Goal: Book appointment/travel/reservation

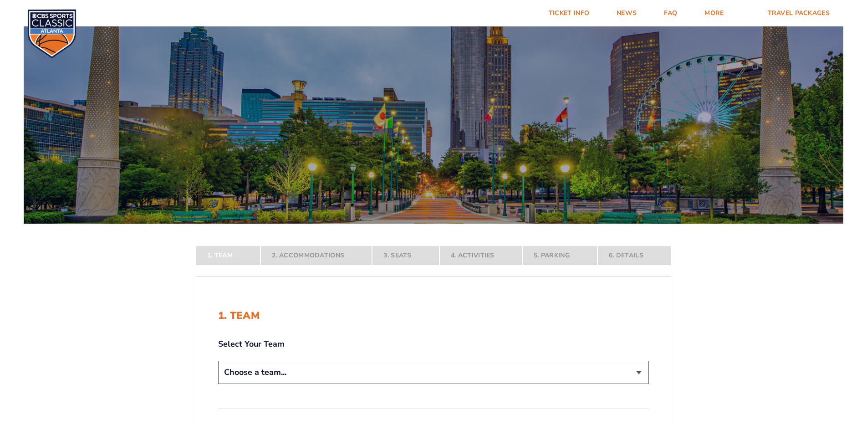
click at [218, 361] on select "Choose a team... [US_STATE] Wildcats [US_STATE] State Buckeyes [US_STATE] Tar H…" at bounding box center [433, 372] width 431 height 23
select select "12956"
click option "[US_STATE] Wildcats" at bounding box center [0, 0] width 0 height 0
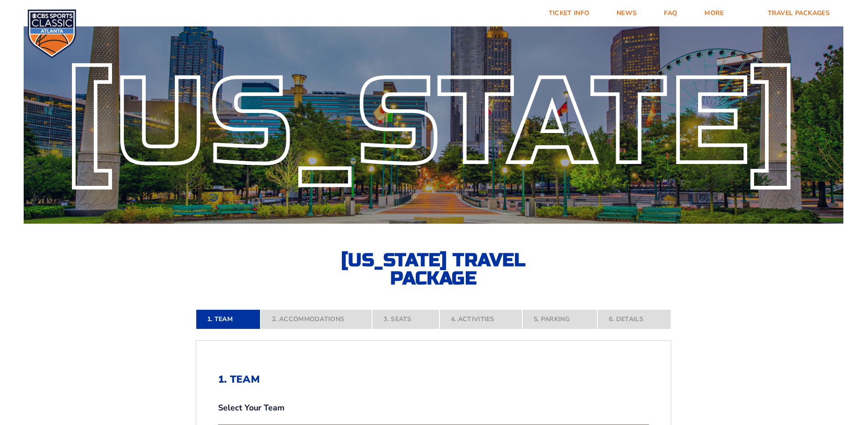
scroll to position [115, 0]
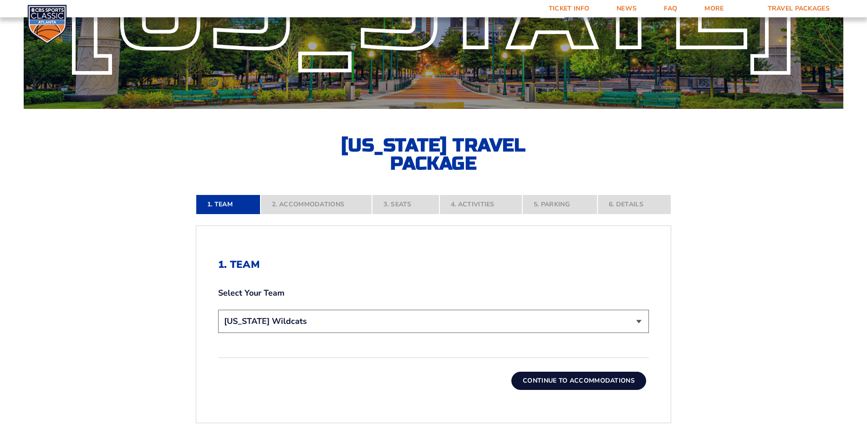
click at [534, 372] on button "Continue To Accommodations" at bounding box center [579, 381] width 135 height 18
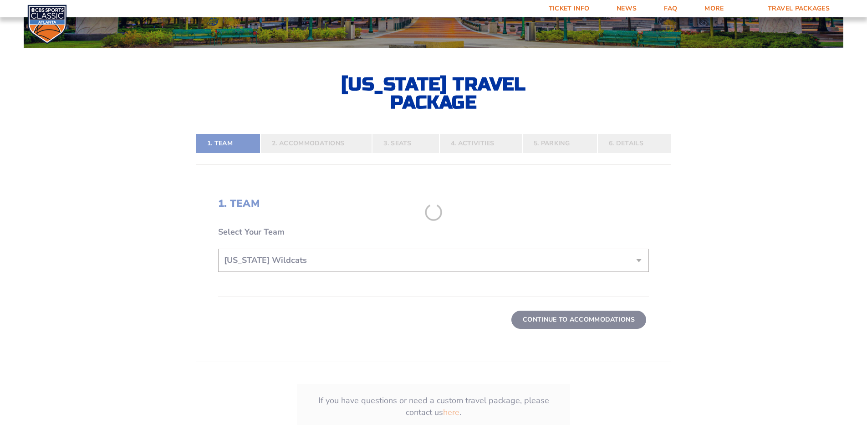
scroll to position [180, 0]
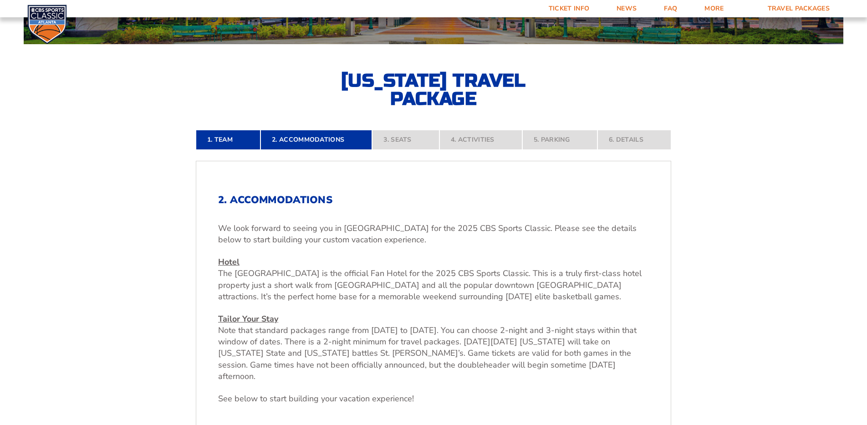
click option "3 Adults" at bounding box center [0, 0] width 0 height 0
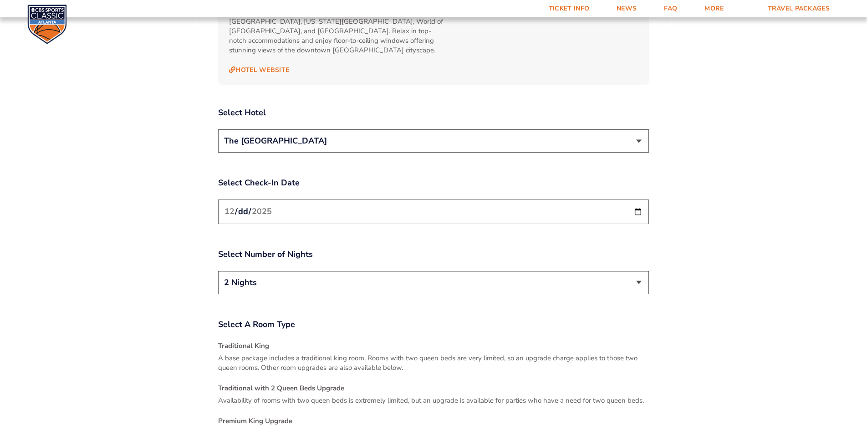
scroll to position [1098, 0]
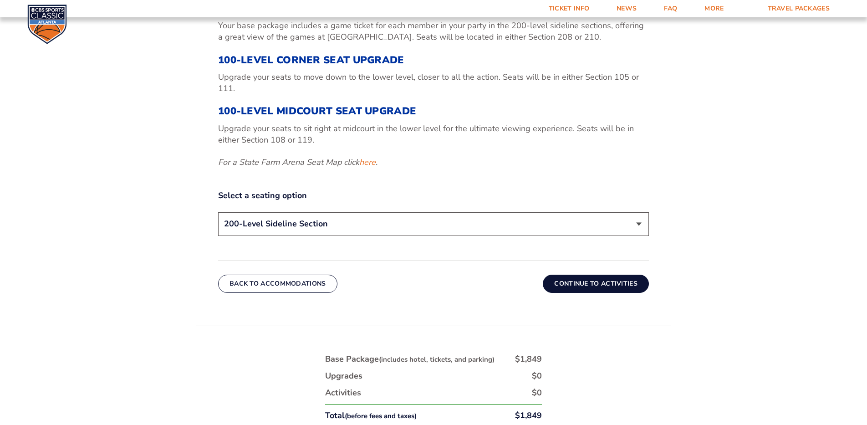
scroll to position [409, 0]
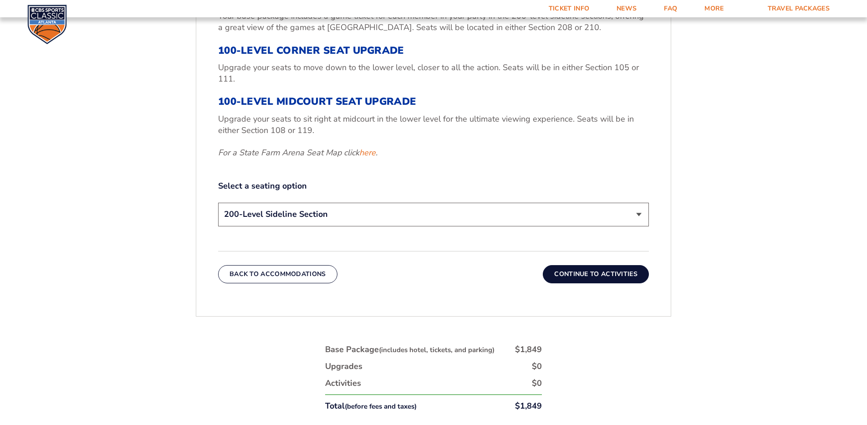
click at [558, 265] on button "Continue To Activities" at bounding box center [596, 274] width 106 height 18
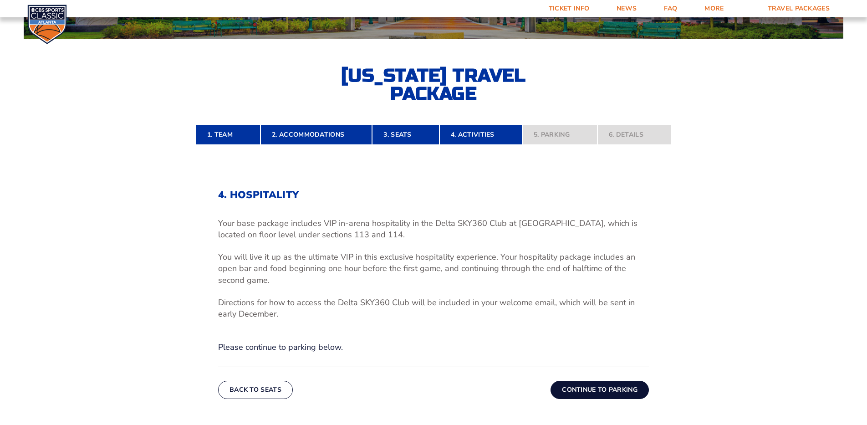
scroll to position [180, 0]
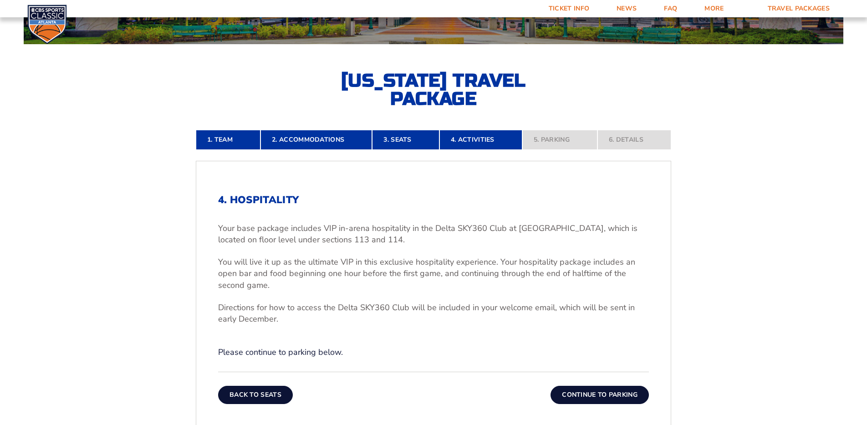
click at [293, 386] on button "Back To Seats" at bounding box center [255, 395] width 75 height 18
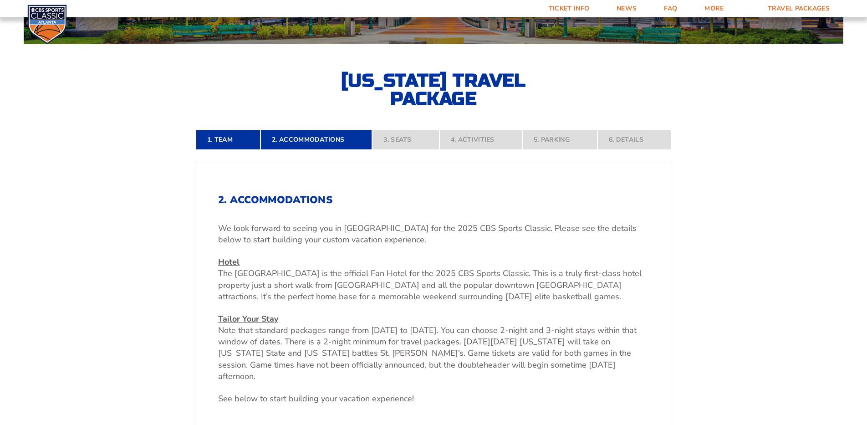
click option "4 Adults" at bounding box center [0, 0] width 0 height 0
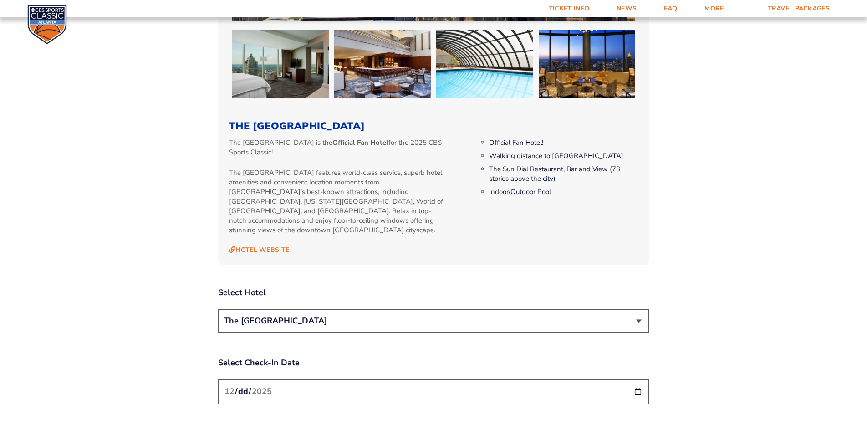
scroll to position [907, 0]
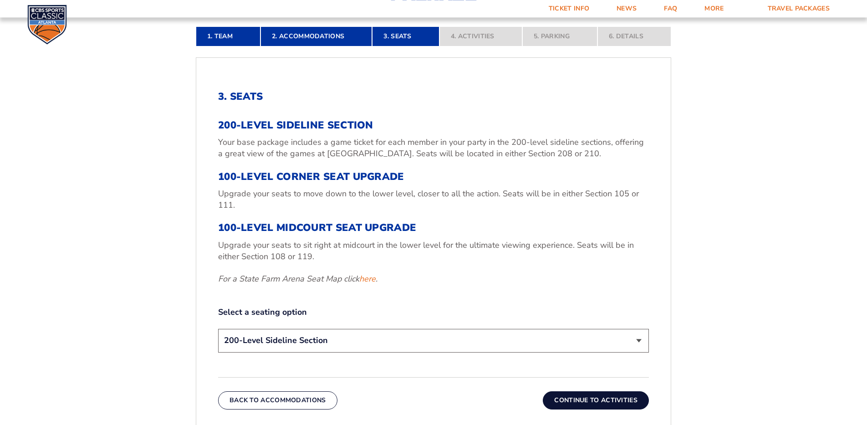
scroll to position [294, 0]
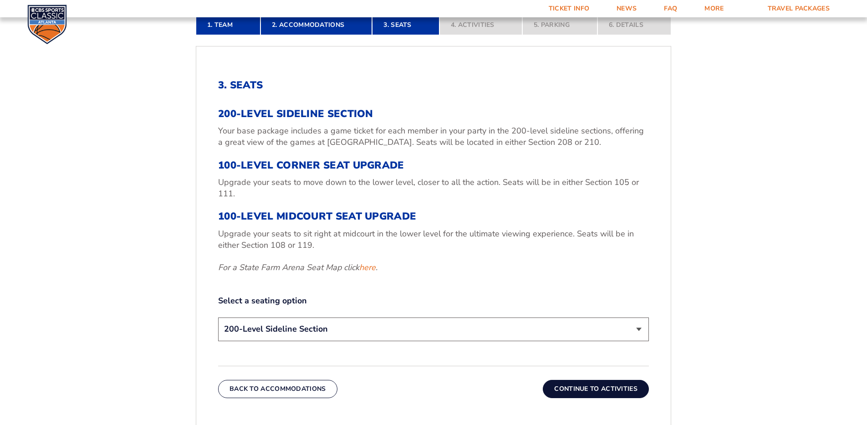
click at [218, 318] on select "200-Level Sideline Section 100-Level Corner Seat Upgrade (+$120 per person) 100…" at bounding box center [433, 329] width 431 height 23
click at [785, 103] on form "[US_STATE] [US_STATE] Travel Package [US_STATE][GEOGRAPHIC_DATA] [US_STATE] Sta…" at bounding box center [433, 177] width 867 height 943
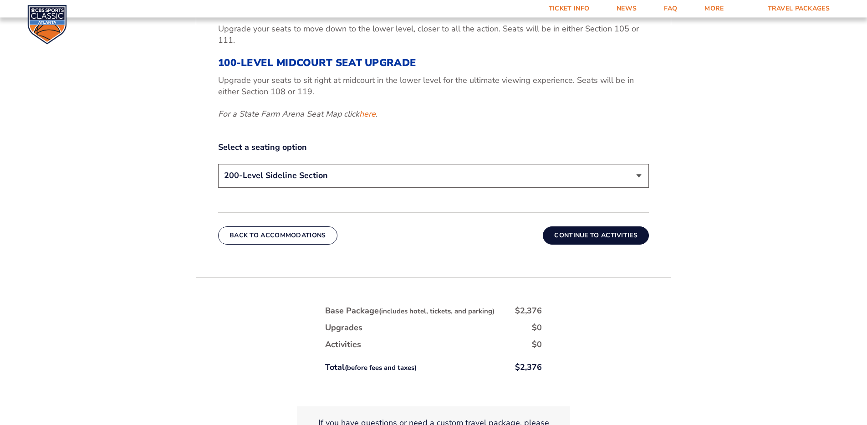
scroll to position [450, 0]
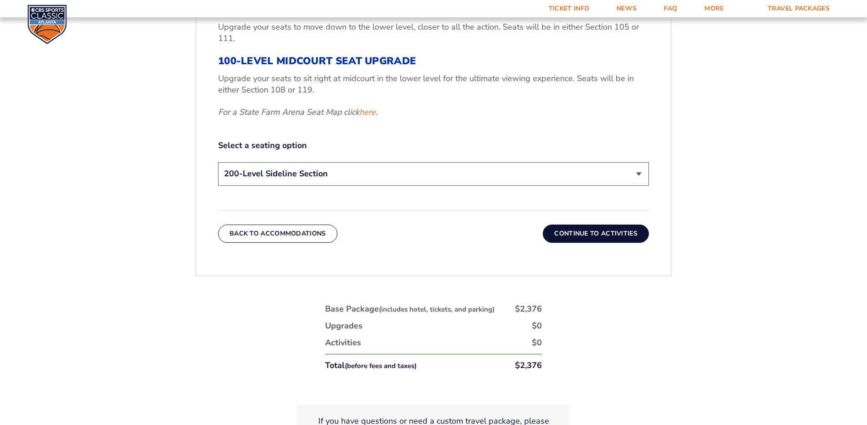
click at [554, 225] on button "Continue To Activities" at bounding box center [596, 234] width 106 height 18
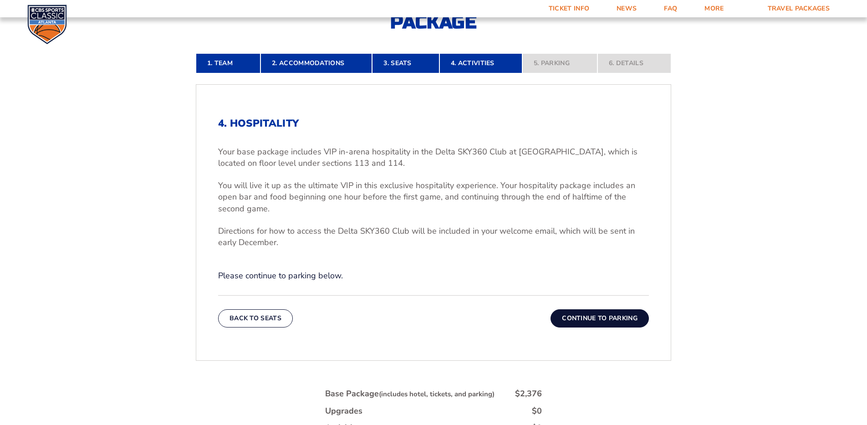
scroll to position [103, 0]
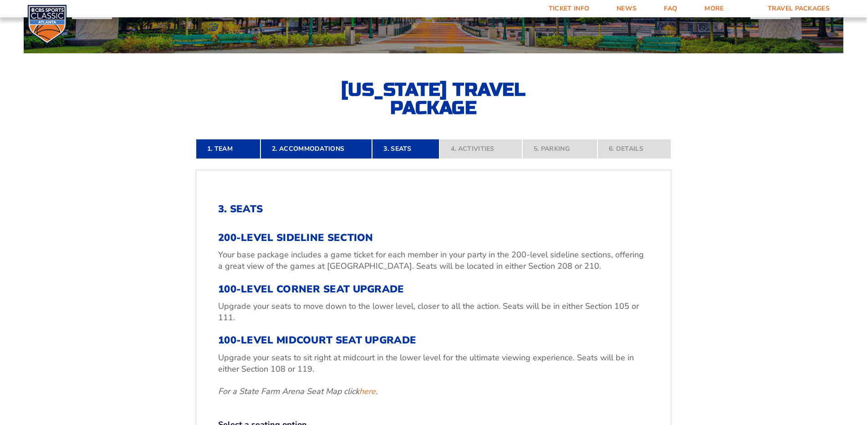
scroll to position [180, 0]
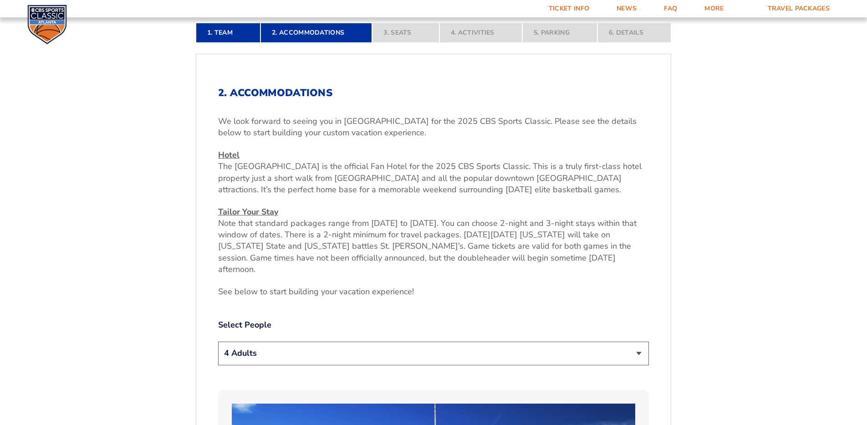
scroll to position [294, 0]
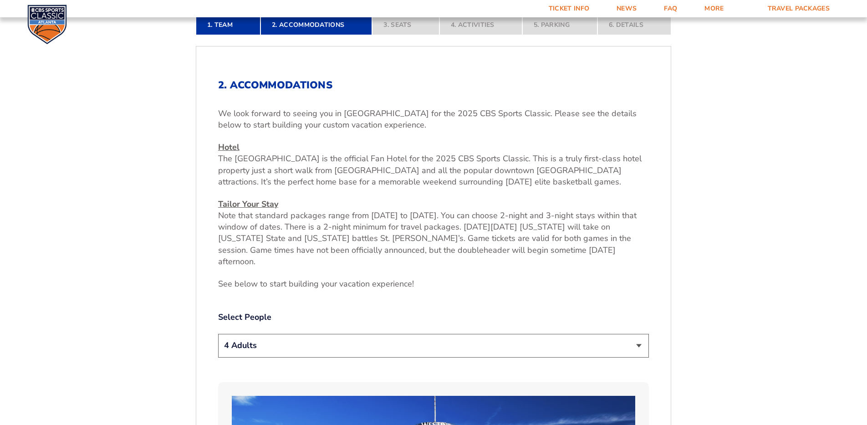
click at [218, 334] on select "1 Adult 2 Adults 3 Adults 4 Adults 2 Adults + 1 Child 2 Adults + 2 Children 2 A…" at bounding box center [433, 345] width 431 height 23
select select "2 Adults"
click option "2 Adults" at bounding box center [0, 0] width 0 height 0
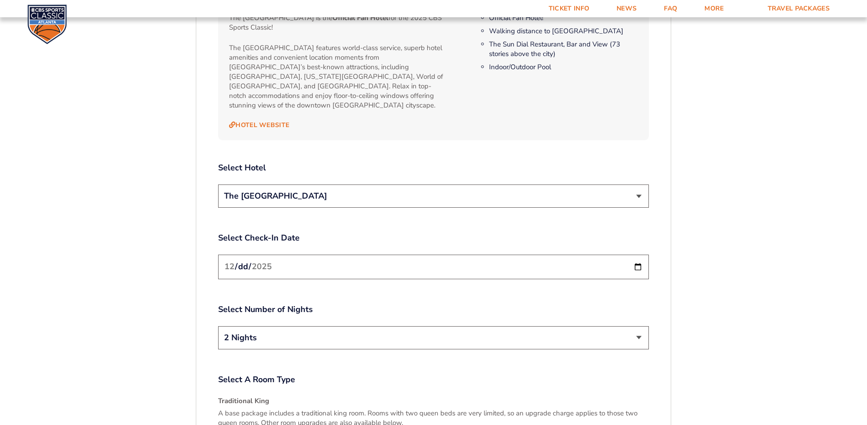
scroll to position [1021, 0]
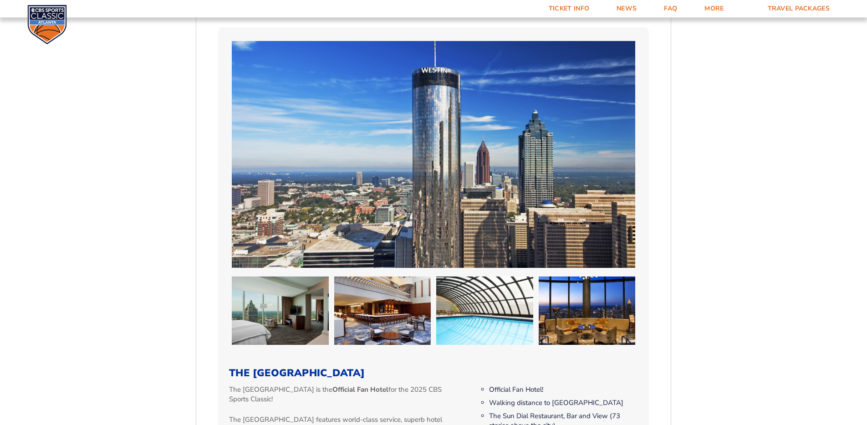
scroll to position [639, 0]
